Goal: Task Accomplishment & Management: Manage account settings

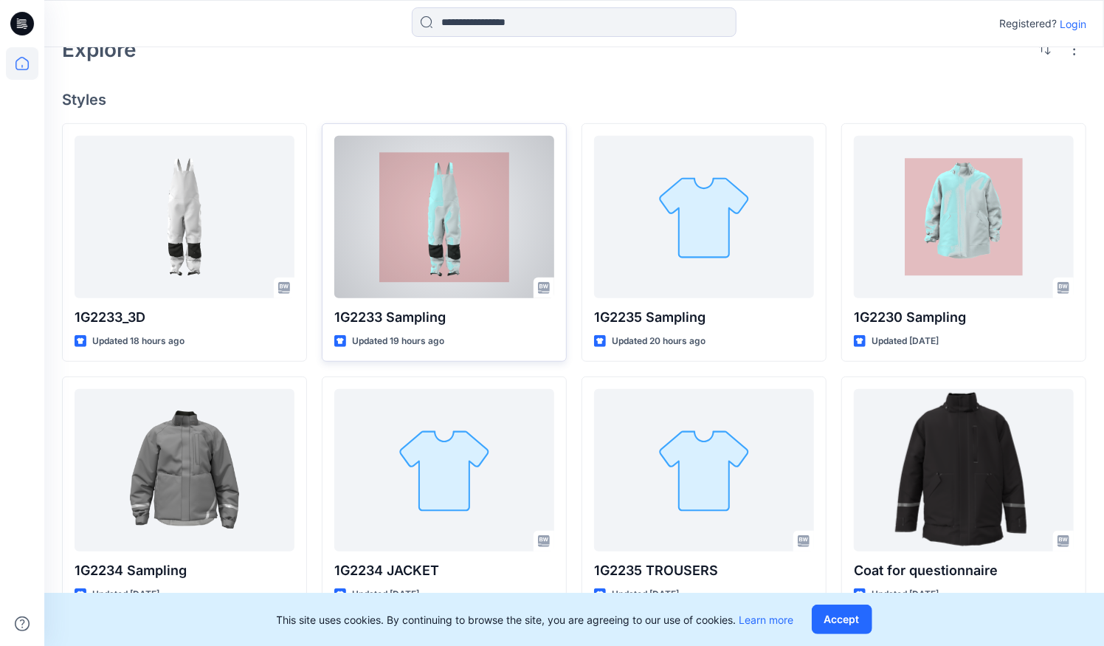
scroll to position [335, 0]
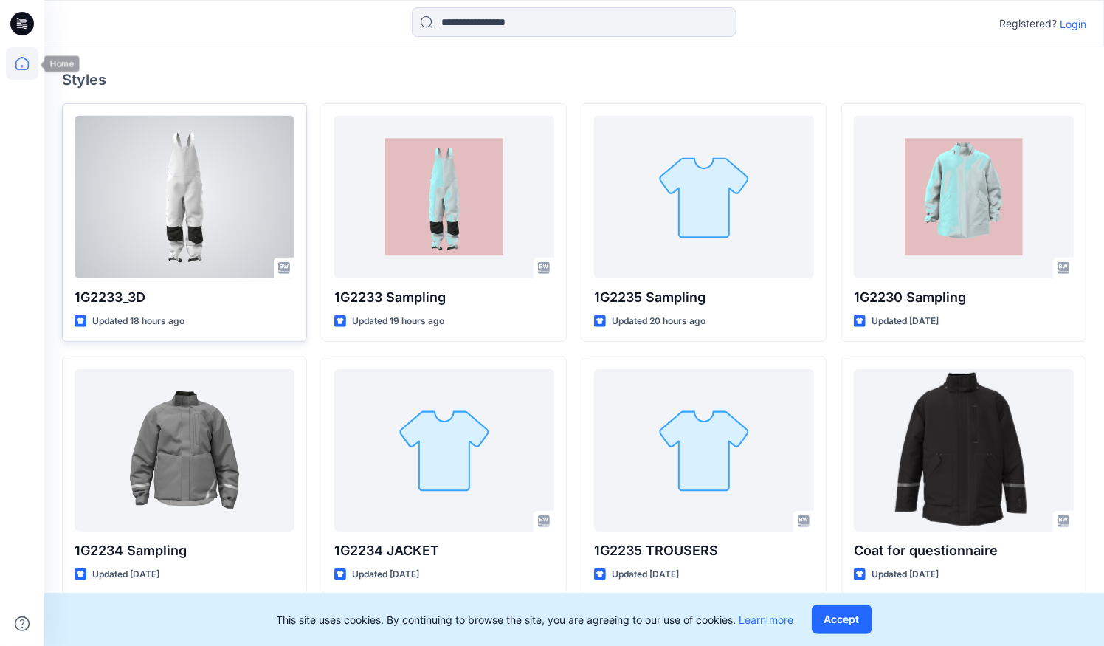
click at [148, 179] on div at bounding box center [185, 197] width 220 height 162
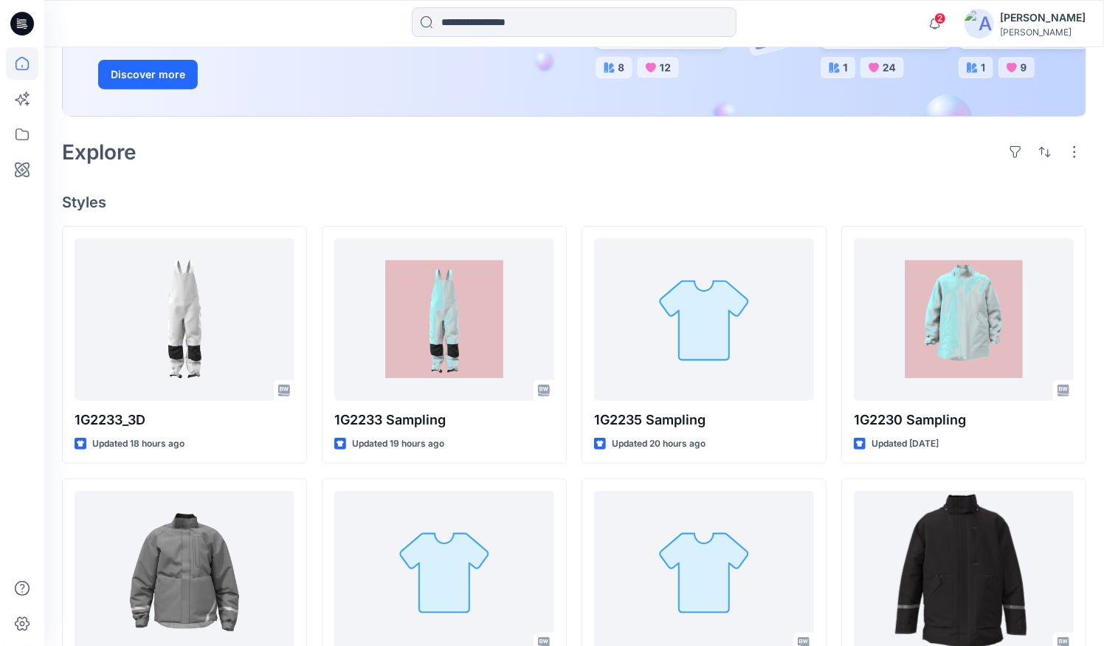
scroll to position [268, 0]
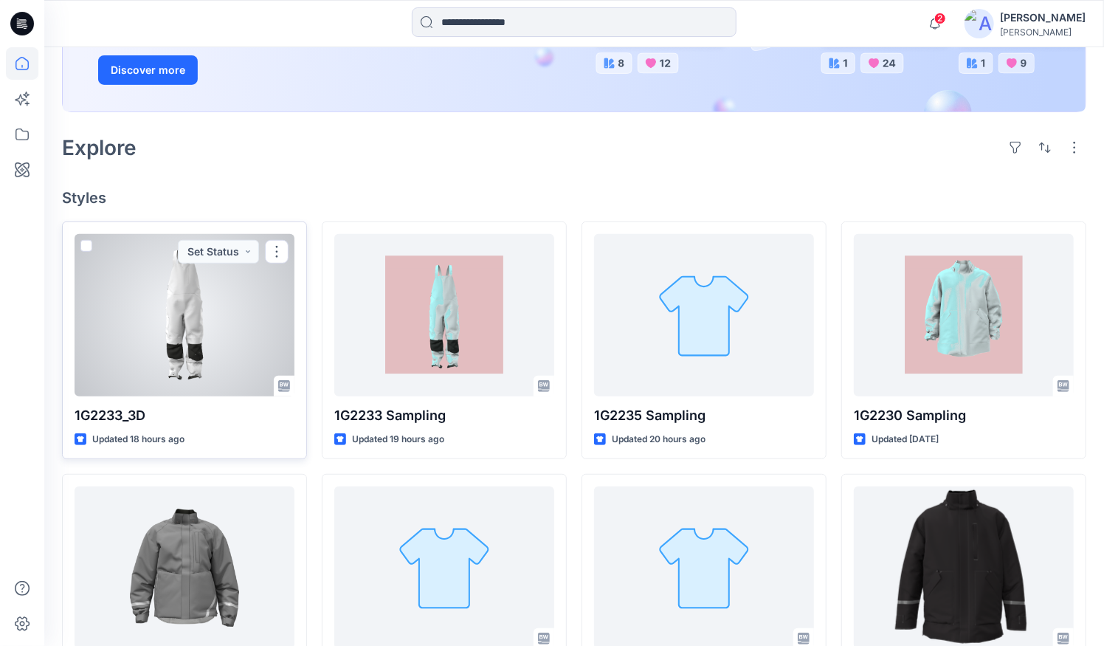
click at [232, 333] on div at bounding box center [185, 315] width 220 height 162
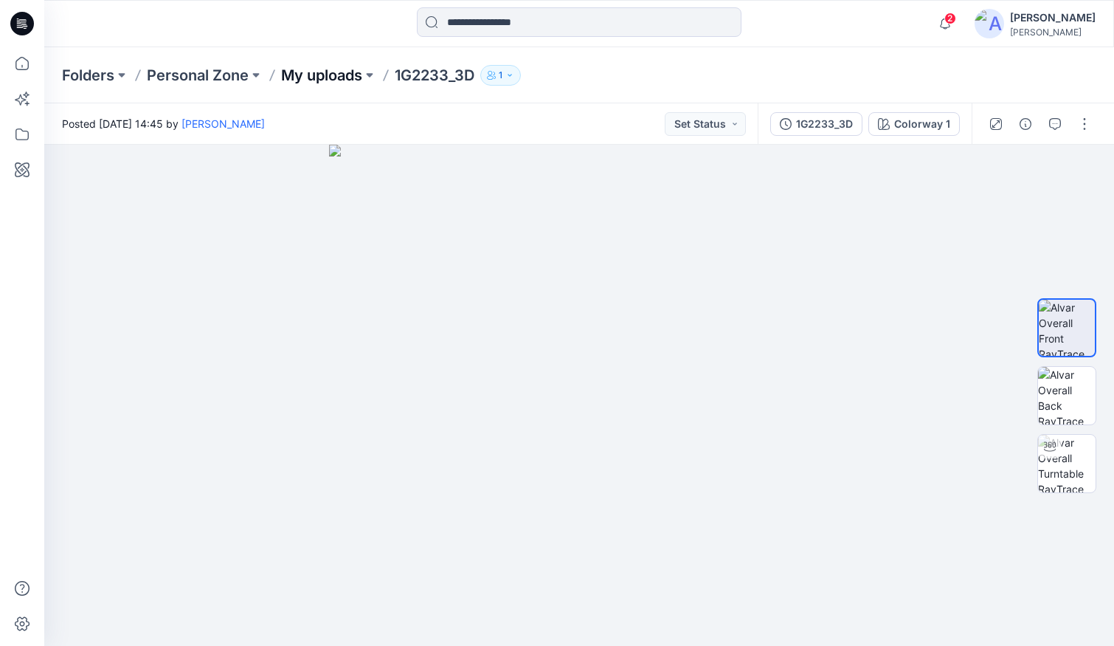
click at [310, 69] on p "My uploads" at bounding box center [321, 75] width 81 height 21
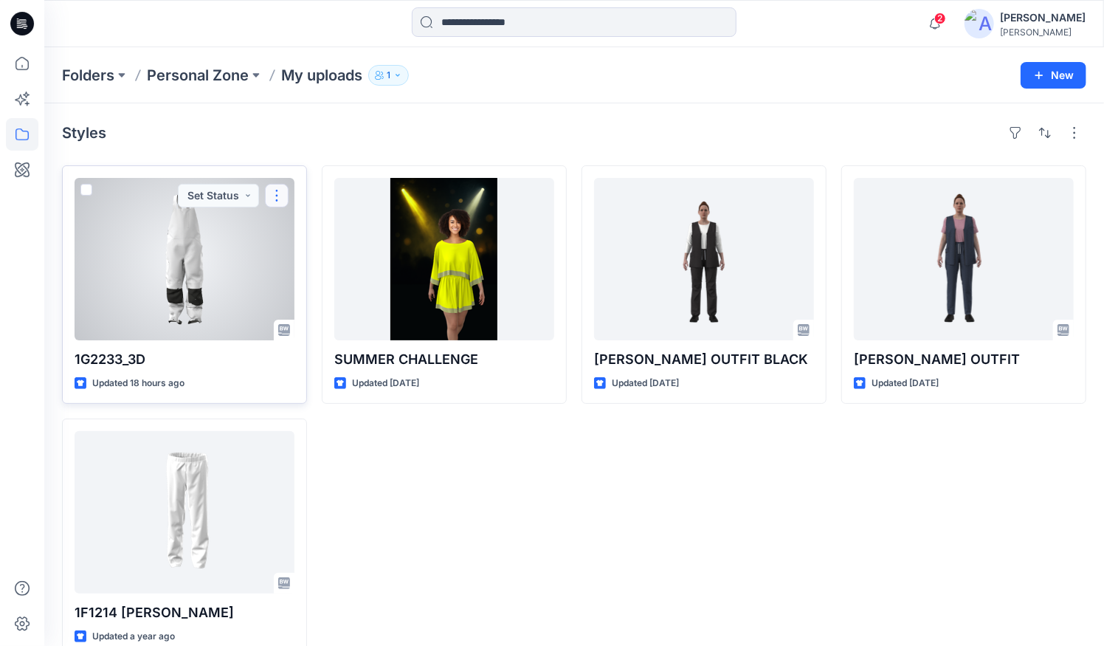
click at [280, 197] on button "button" at bounding box center [277, 196] width 24 height 24
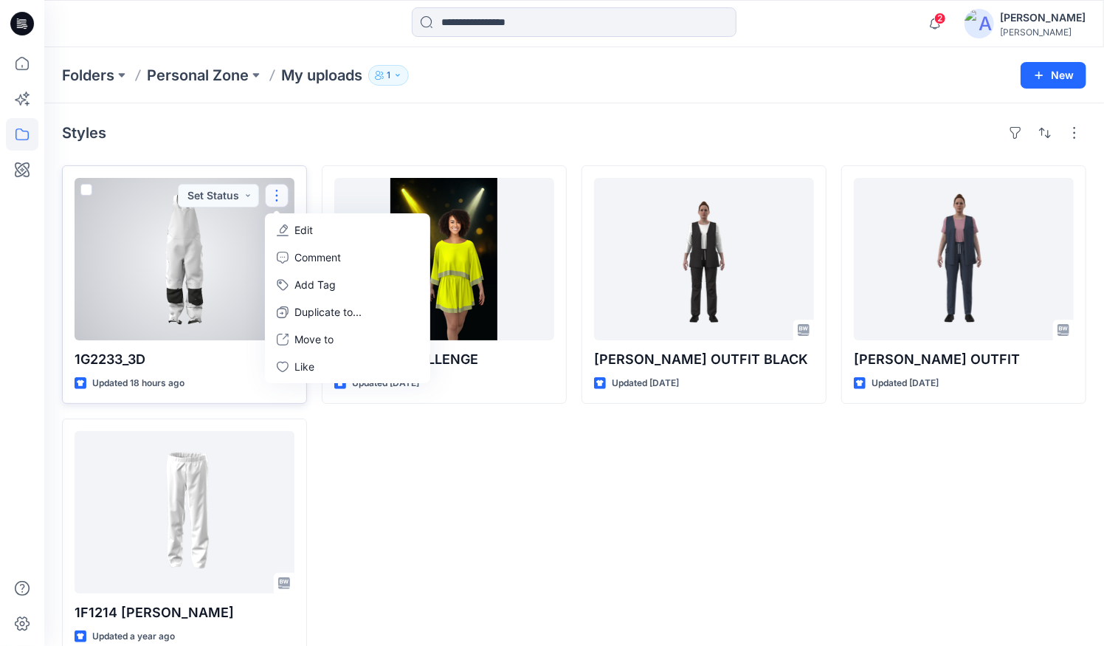
click at [162, 263] on div at bounding box center [185, 259] width 220 height 162
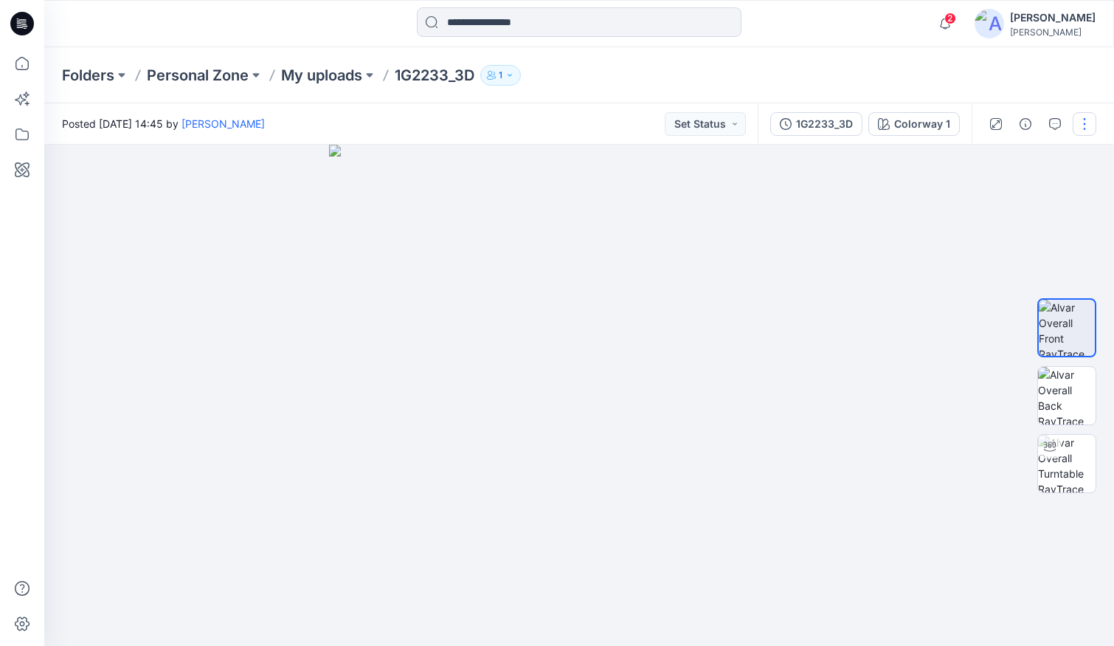
click at [1081, 120] on button "button" at bounding box center [1085, 124] width 24 height 24
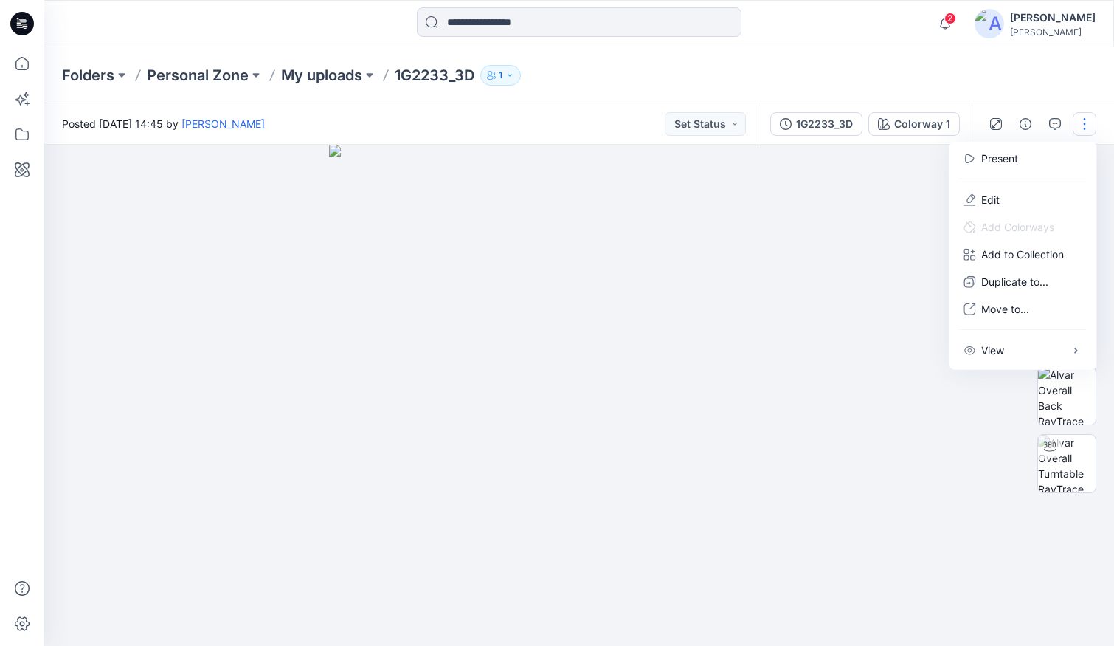
click at [798, 199] on img at bounding box center [579, 395] width 501 height 501
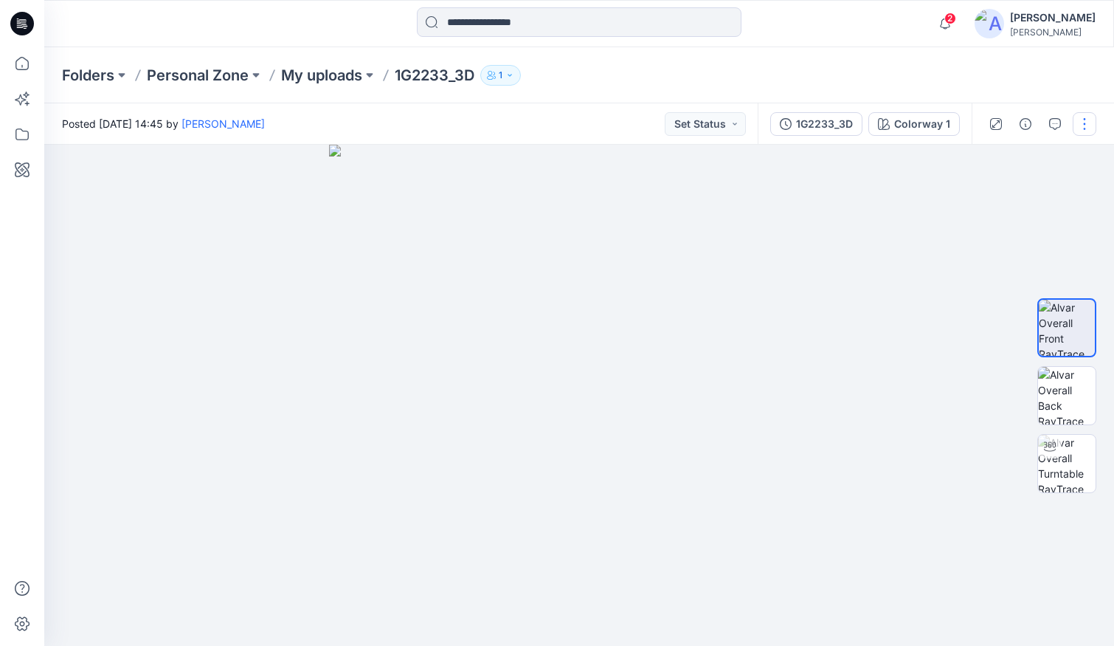
click at [1083, 114] on button "button" at bounding box center [1085, 124] width 24 height 24
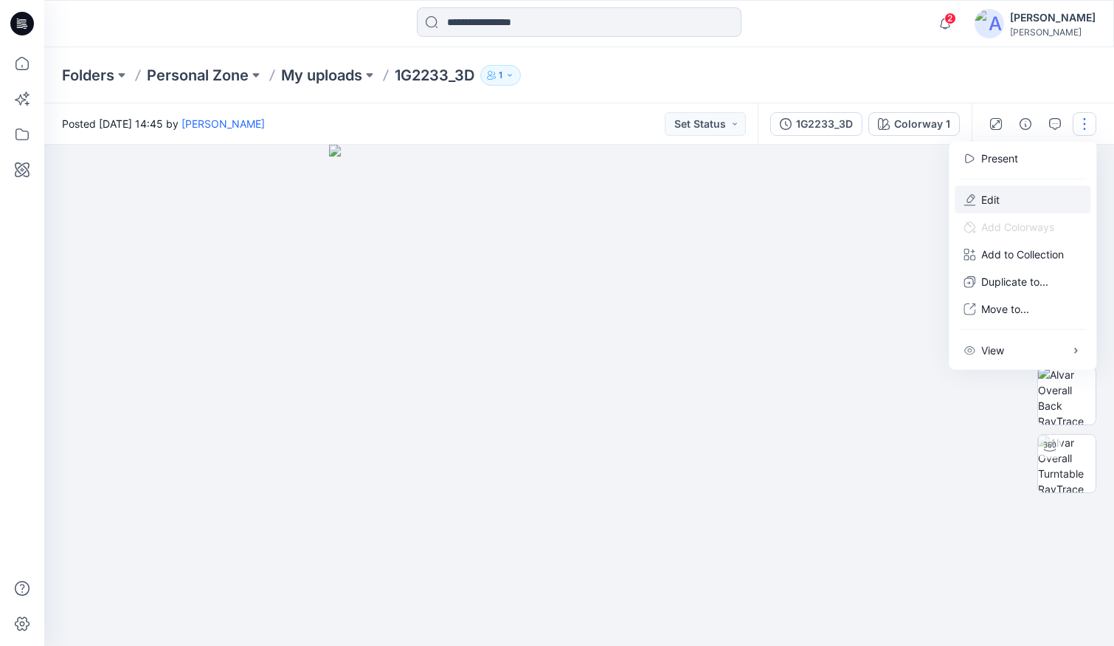
click at [995, 193] on p "Edit" at bounding box center [990, 199] width 18 height 15
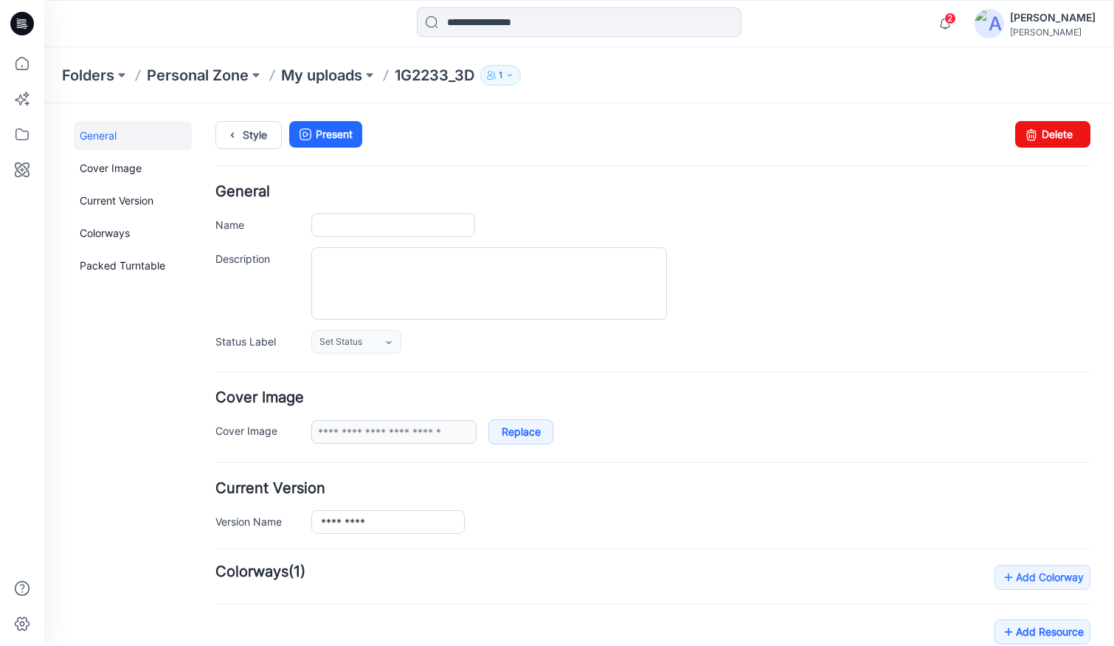
type input "*********"
type input "**********"
drag, startPoint x: 1074, startPoint y: 136, endPoint x: 664, endPoint y: 137, distance: 410.3
click at [1074, 136] on link "Delete" at bounding box center [1052, 134] width 75 height 27
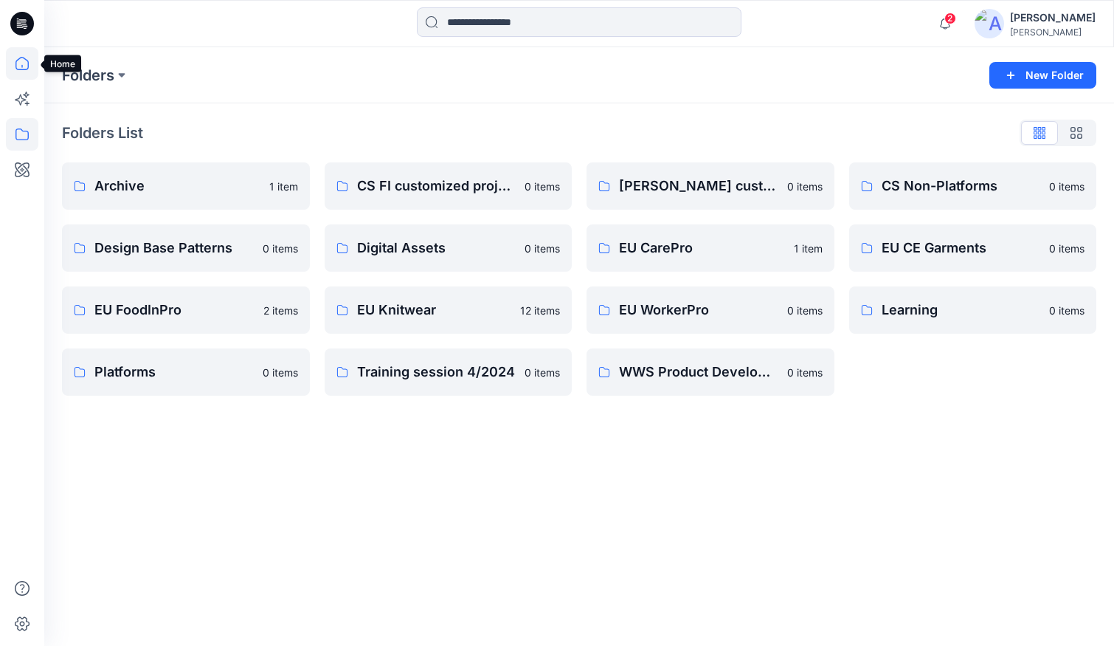
click at [15, 52] on icon at bounding box center [22, 63] width 32 height 32
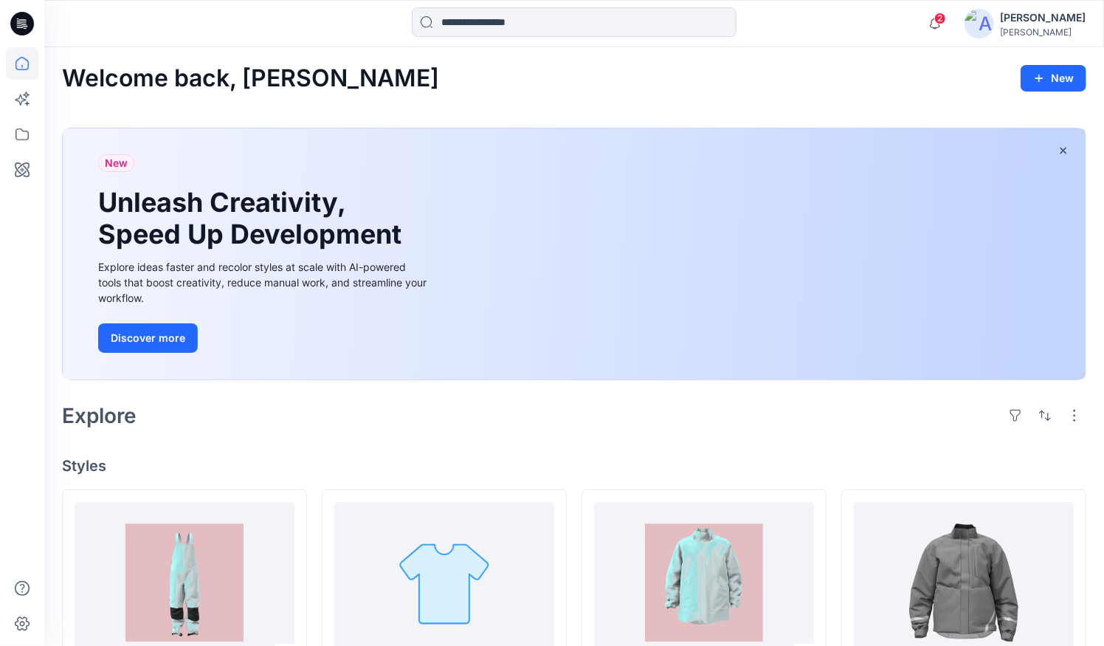
click at [989, 18] on img at bounding box center [979, 24] width 30 height 30
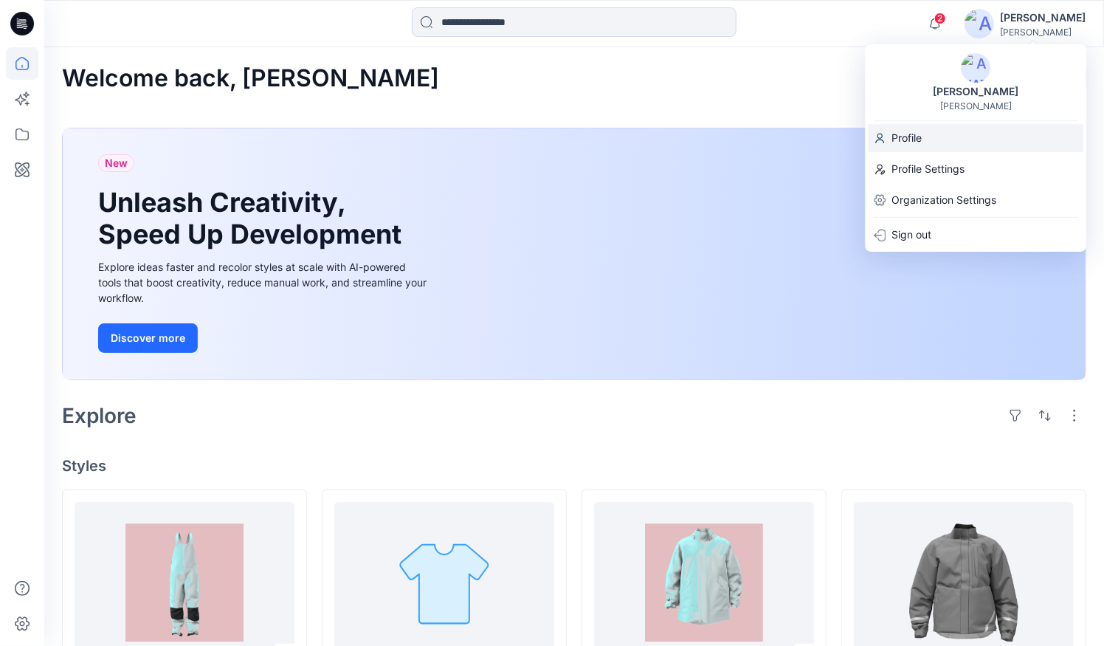
click at [907, 136] on p "Profile" at bounding box center [906, 138] width 30 height 28
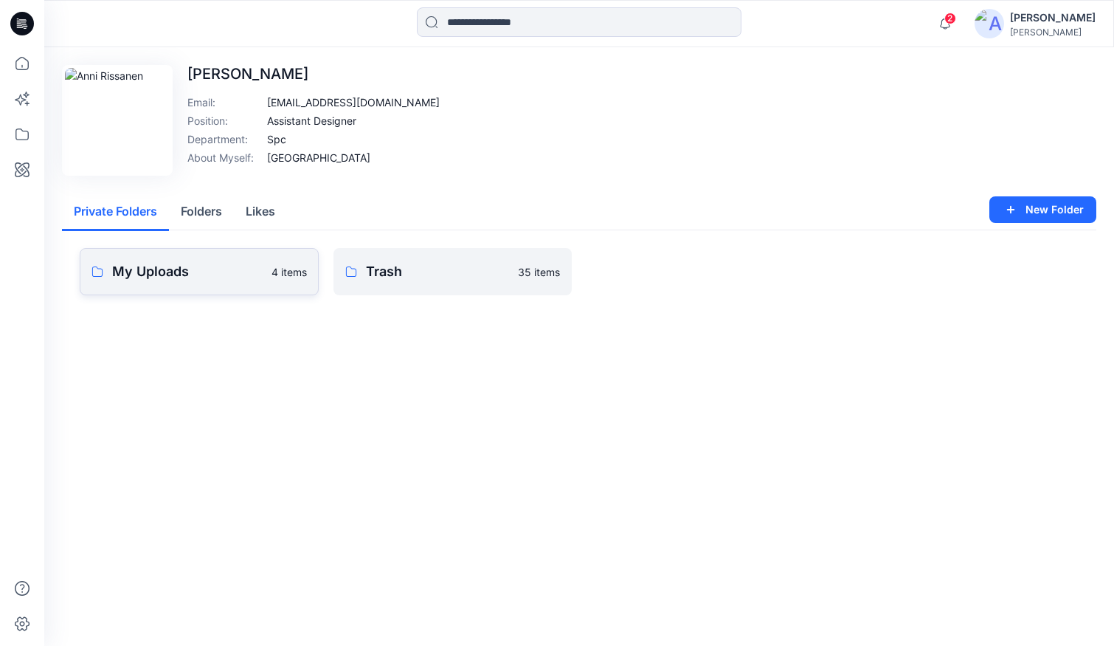
click at [238, 258] on link "My Uploads 4 items" at bounding box center [199, 271] width 239 height 47
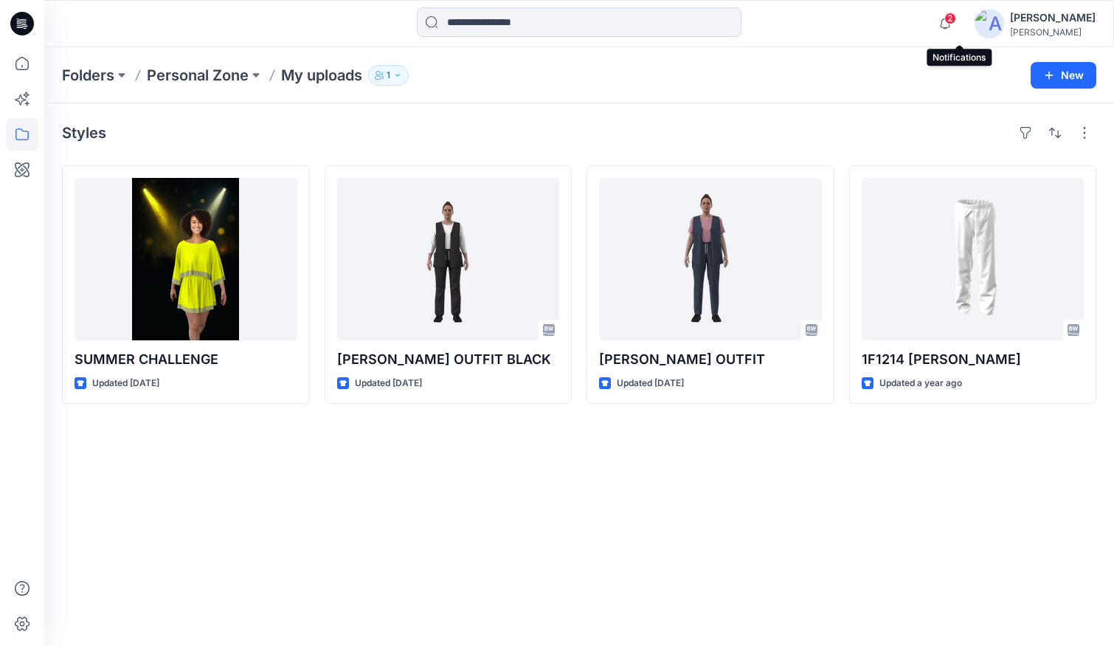
click at [956, 21] on span "2" at bounding box center [951, 19] width 12 height 12
